Goal: Transaction & Acquisition: Purchase product/service

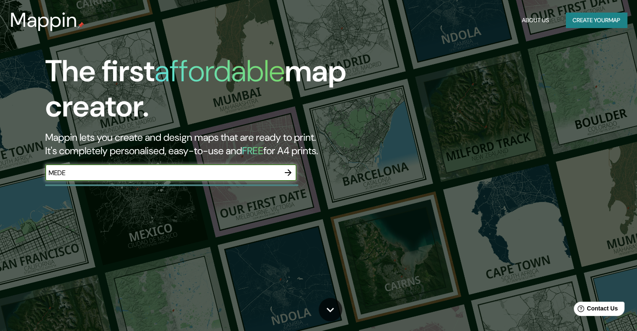
type input "MEDELLIN"
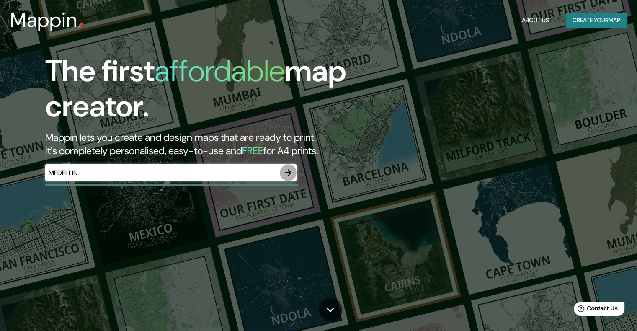
click at [294, 172] on button "button" at bounding box center [288, 172] width 17 height 17
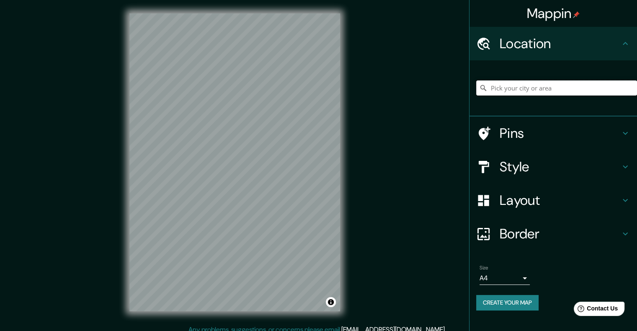
click at [582, 87] on input "Pick your city or area" at bounding box center [556, 87] width 161 height 15
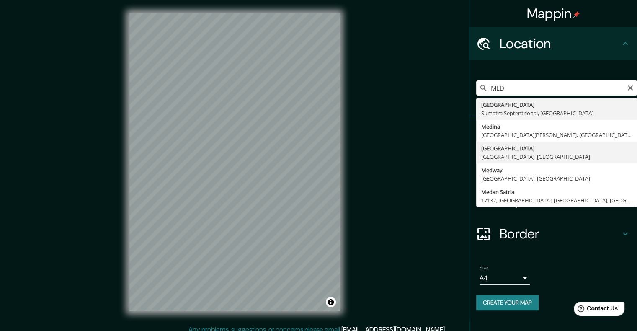
type input "[GEOGRAPHIC_DATA], [GEOGRAPHIC_DATA], [GEOGRAPHIC_DATA]"
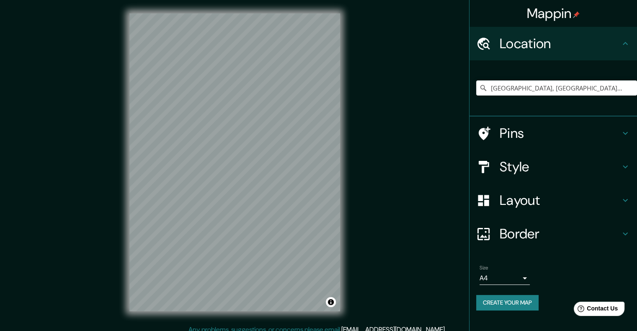
click at [613, 228] on h4 "Border" at bounding box center [560, 233] width 121 height 17
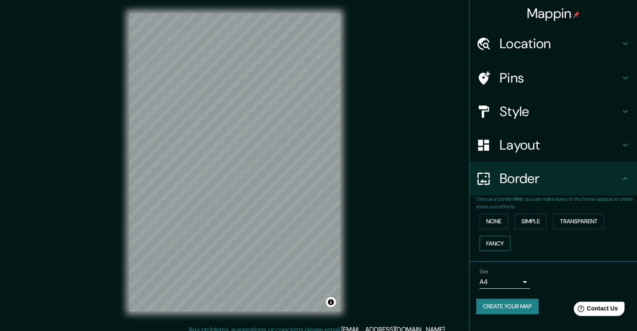
click at [502, 248] on button "Fancy" at bounding box center [495, 244] width 31 height 16
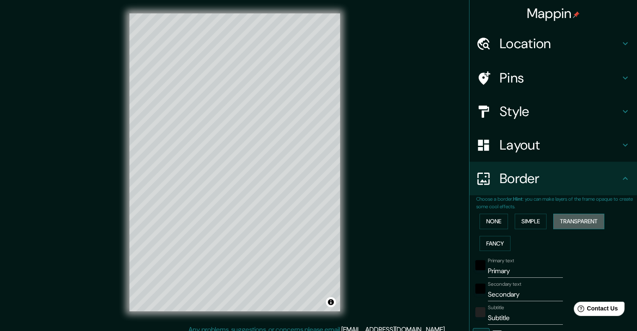
click at [588, 222] on button "Transparent" at bounding box center [578, 222] width 51 height 16
click at [489, 219] on button "None" at bounding box center [494, 222] width 28 height 16
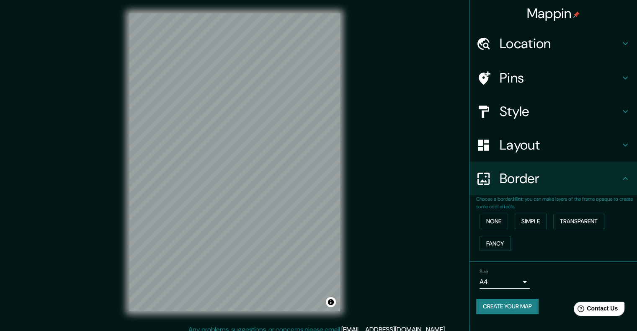
click at [567, 147] on h4 "Layout" at bounding box center [560, 145] width 121 height 17
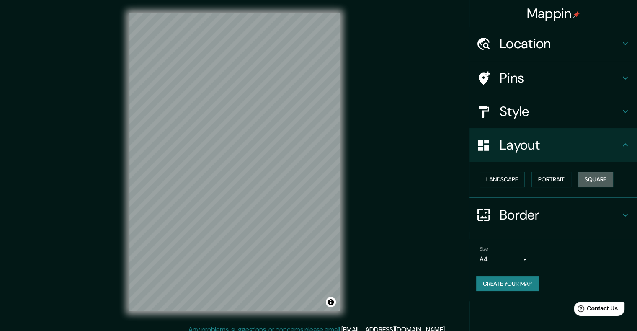
click at [589, 180] on button "Square" at bounding box center [595, 180] width 35 height 16
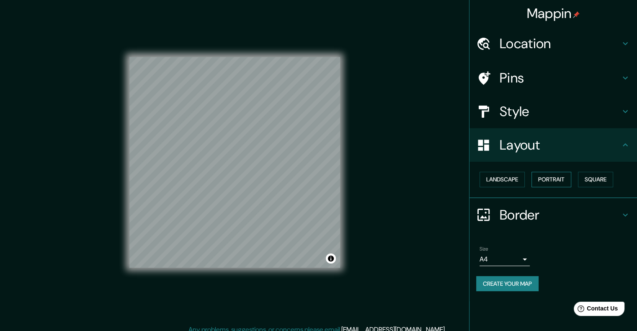
click at [569, 181] on button "Portrait" at bounding box center [552, 180] width 40 height 16
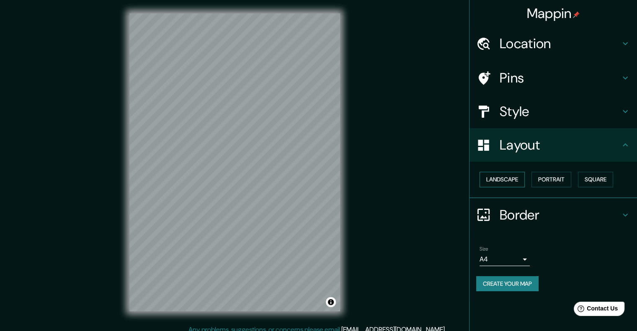
click at [496, 178] on button "Landscape" at bounding box center [502, 180] width 45 height 16
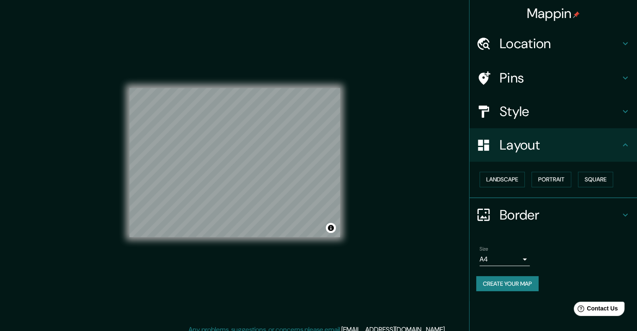
click at [395, 136] on div "Mappin Location [GEOGRAPHIC_DATA], [GEOGRAPHIC_DATA], [GEOGRAPHIC_DATA] Pins St…" at bounding box center [318, 169] width 637 height 338
click at [543, 77] on h4 "Pins" at bounding box center [560, 78] width 121 height 17
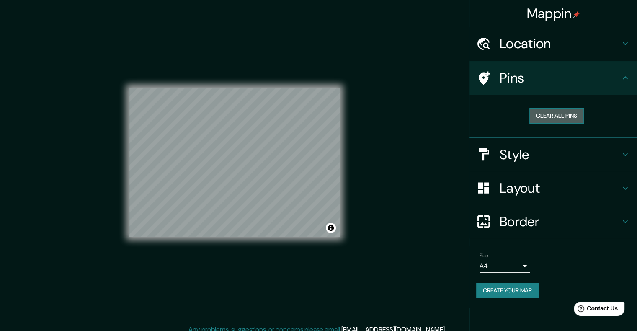
click at [548, 115] on button "Clear all pins" at bounding box center [557, 116] width 54 height 16
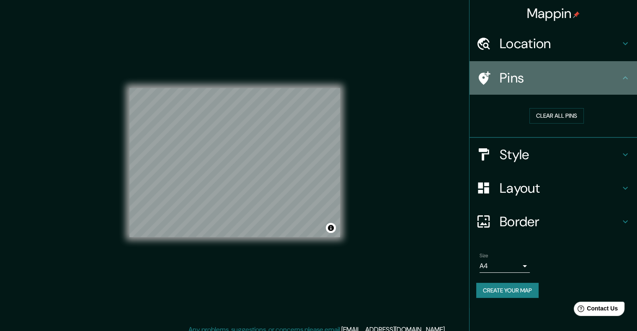
click at [592, 80] on h4 "Pins" at bounding box center [560, 78] width 121 height 17
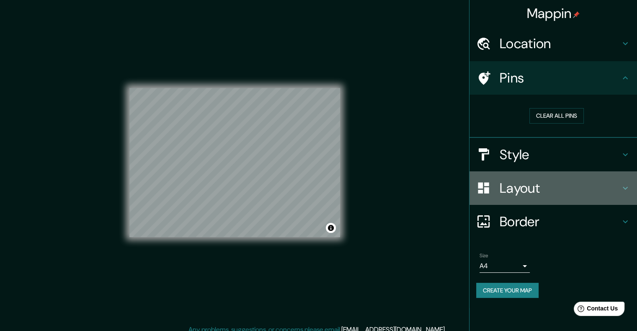
click at [538, 190] on h4 "Layout" at bounding box center [560, 188] width 121 height 17
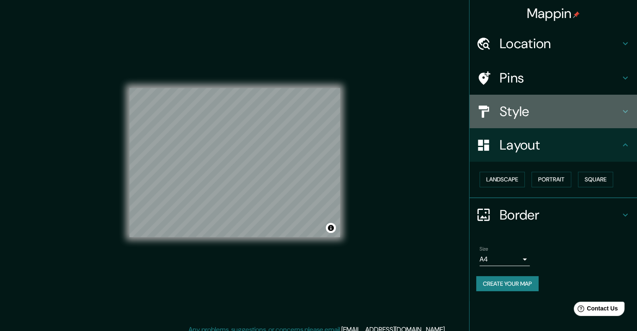
click at [558, 116] on h4 "Style" at bounding box center [560, 111] width 121 height 17
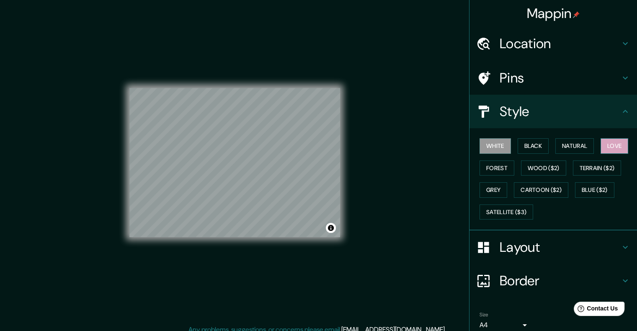
click at [610, 148] on button "Love" at bounding box center [615, 146] width 28 height 16
click at [498, 167] on button "Forest" at bounding box center [497, 168] width 35 height 16
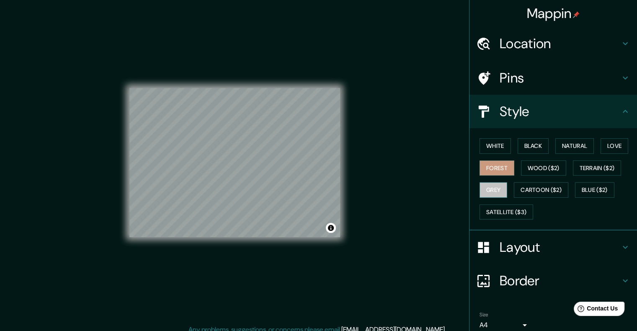
click at [480, 186] on button "Grey" at bounding box center [494, 190] width 28 height 16
click at [503, 146] on button "White" at bounding box center [495, 146] width 31 height 16
click at [480, 187] on button "Grey" at bounding box center [494, 190] width 28 height 16
click at [541, 148] on button "Black" at bounding box center [533, 146] width 31 height 16
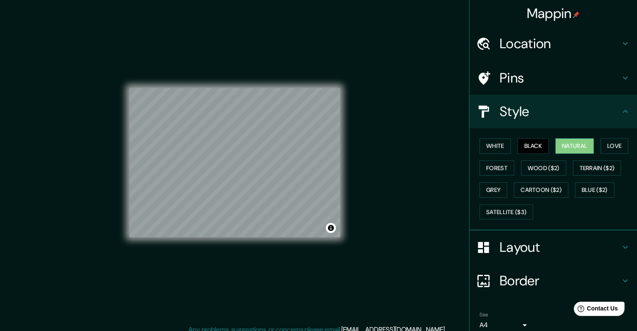
click at [575, 144] on button "Natural" at bounding box center [575, 146] width 39 height 16
click at [608, 149] on button "Love" at bounding box center [615, 146] width 28 height 16
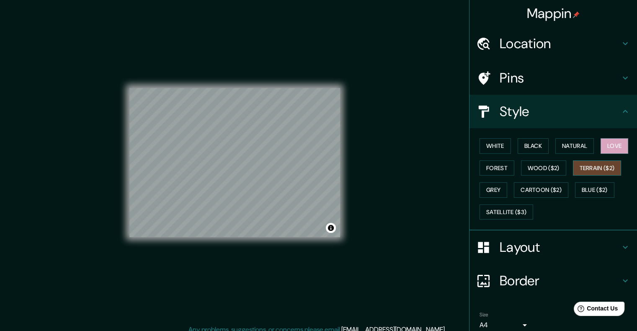
click at [596, 168] on button "Terrain ($2)" at bounding box center [597, 168] width 49 height 16
click at [585, 185] on button "Blue ($2)" at bounding box center [594, 190] width 39 height 16
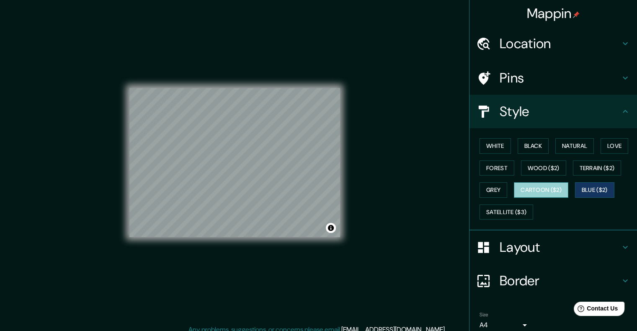
click at [545, 184] on button "Cartoon ($2)" at bounding box center [541, 190] width 54 height 16
click at [540, 166] on button "Wood ($2)" at bounding box center [543, 168] width 45 height 16
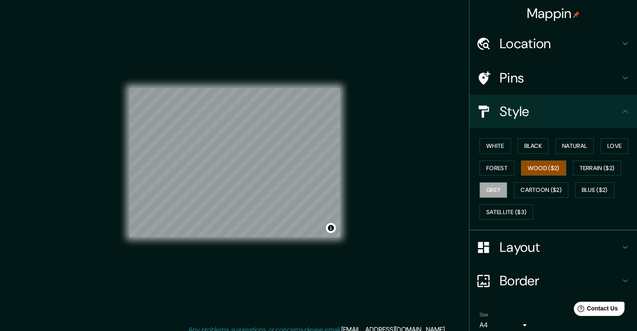
click at [491, 184] on button "Grey" at bounding box center [494, 190] width 28 height 16
